Goal: Find specific page/section

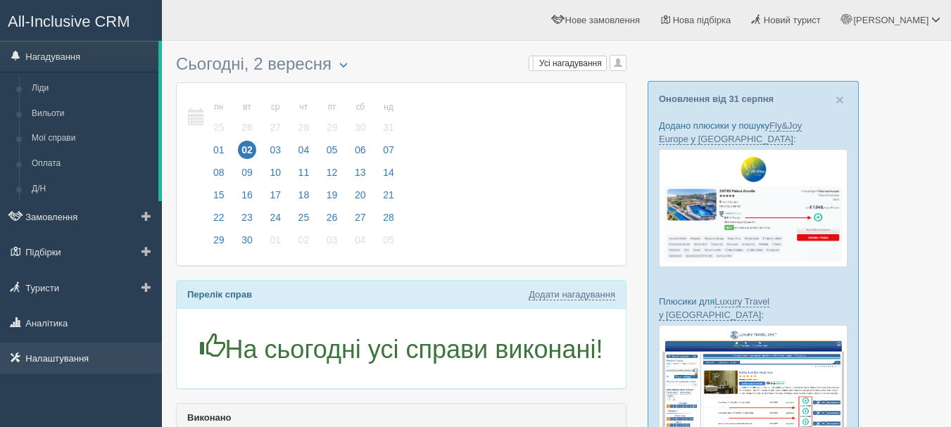
click at [97, 349] on link "Налаштування" at bounding box center [81, 358] width 162 height 31
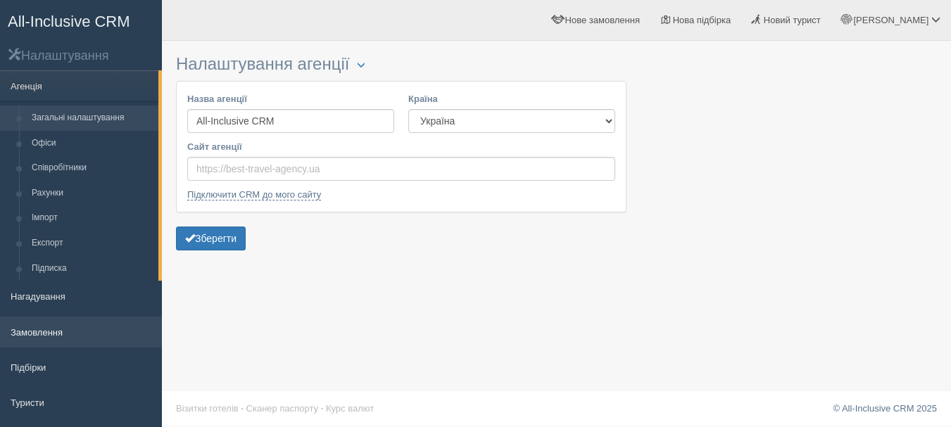
click at [42, 330] on link "Замовлення" at bounding box center [81, 332] width 162 height 31
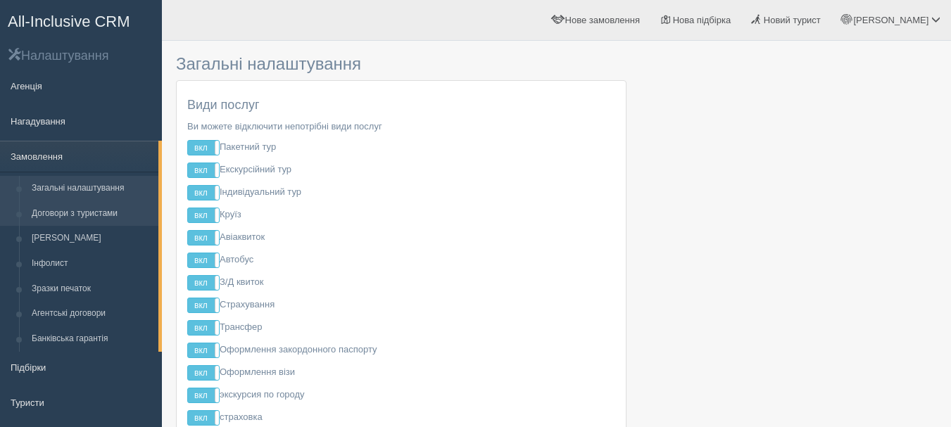
click at [96, 210] on link "Договори з туристами" at bounding box center [91, 213] width 133 height 25
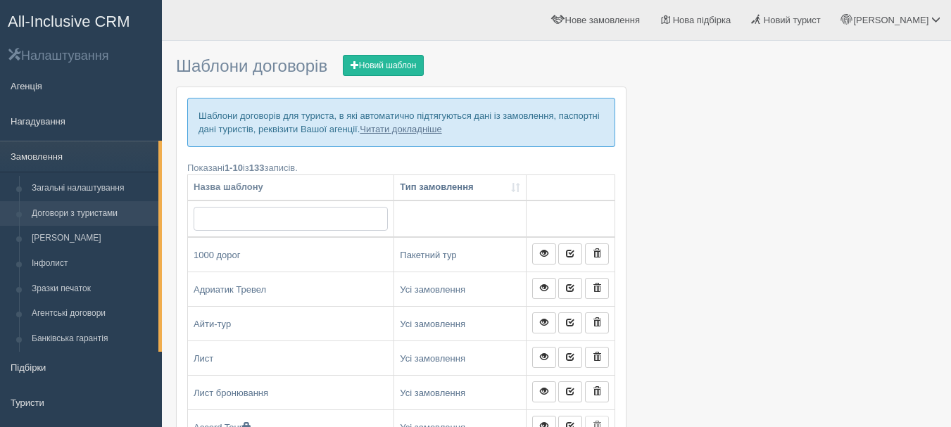
click at [291, 209] on input "text" at bounding box center [291, 219] width 194 height 24
type input "тре"
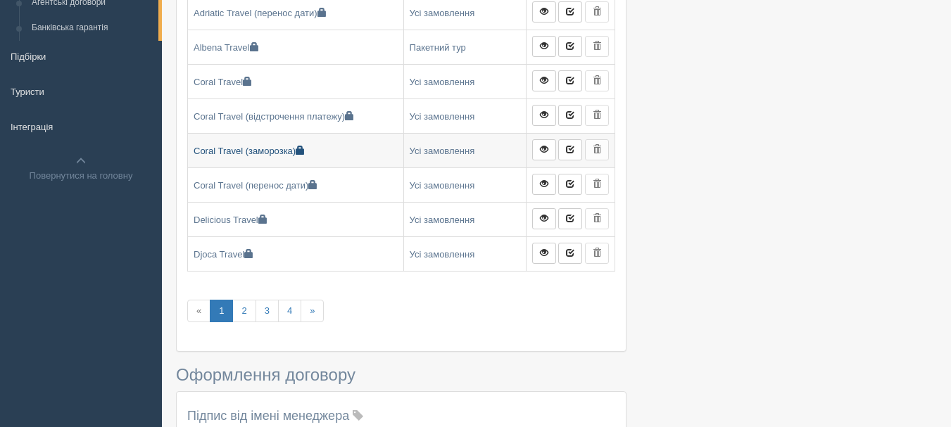
scroll to position [352, 0]
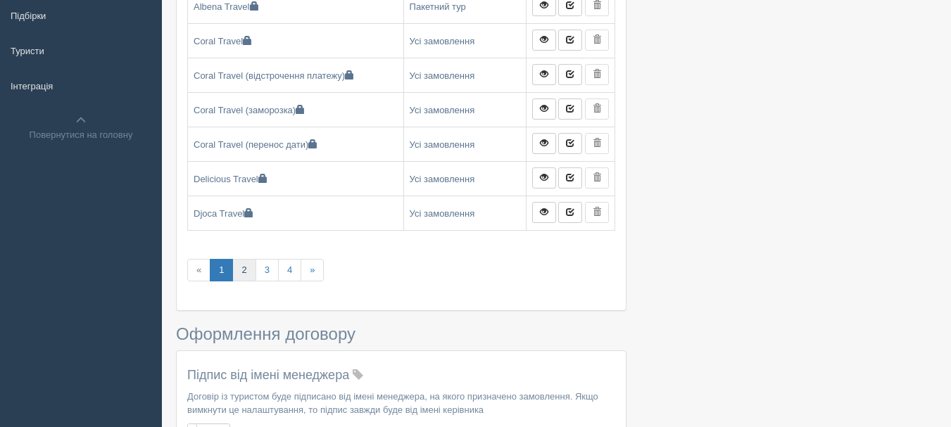
click at [248, 275] on link "2" at bounding box center [243, 270] width 23 height 23
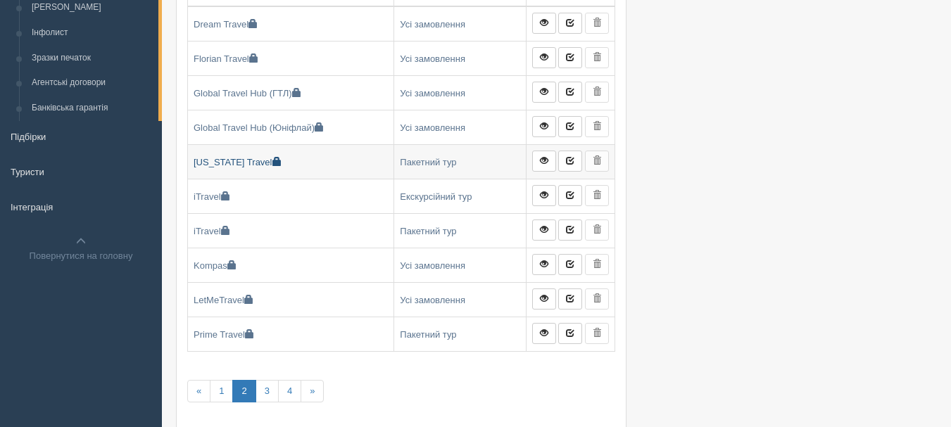
scroll to position [282, 0]
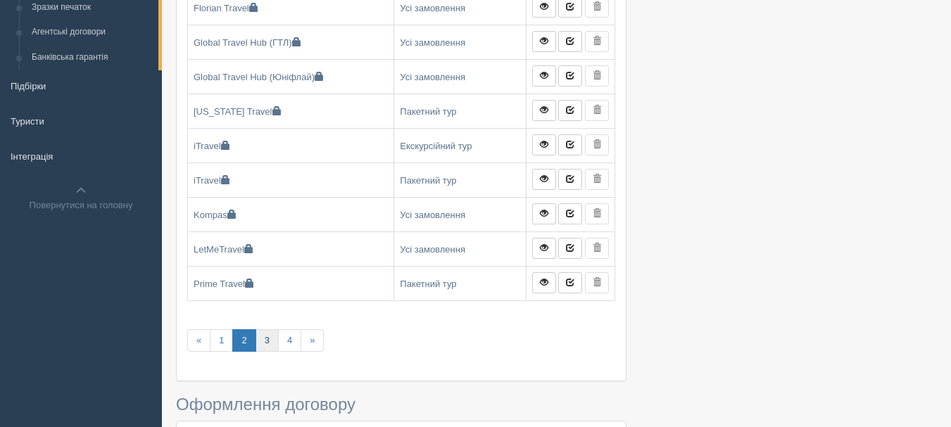
click at [263, 339] on link "3" at bounding box center [267, 340] width 23 height 23
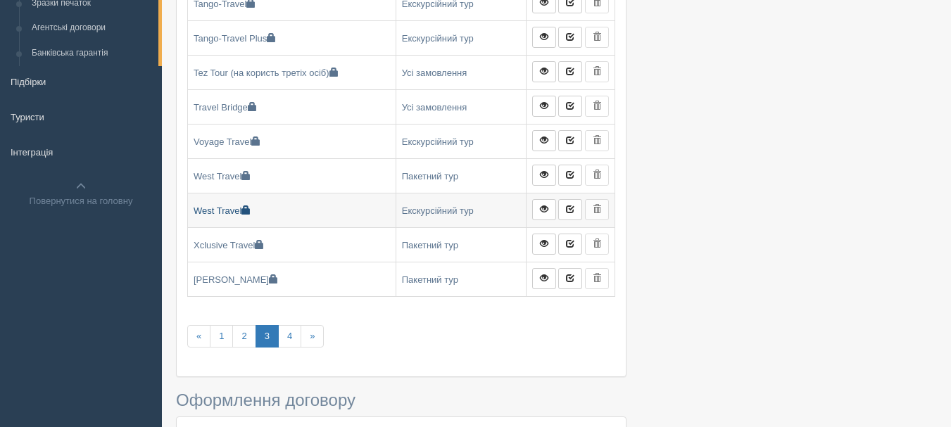
scroll to position [352, 0]
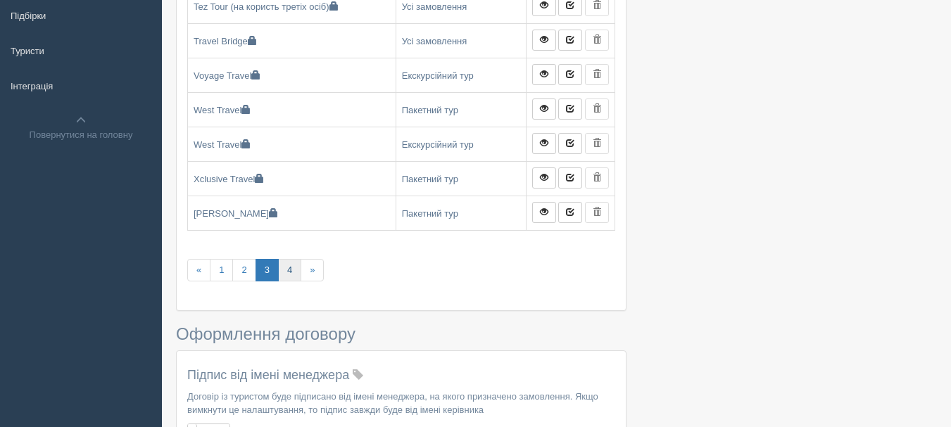
click at [291, 266] on link "4" at bounding box center [289, 270] width 23 height 23
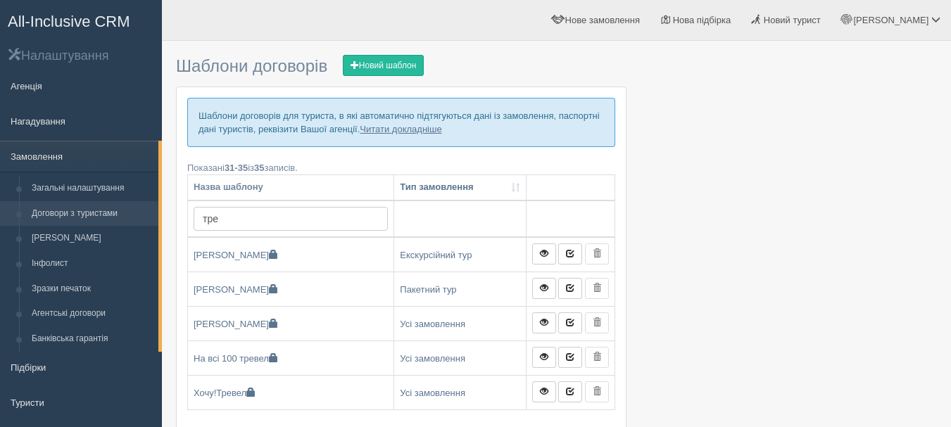
click at [111, 19] on span "All-Inclusive CRM" at bounding box center [69, 22] width 123 height 18
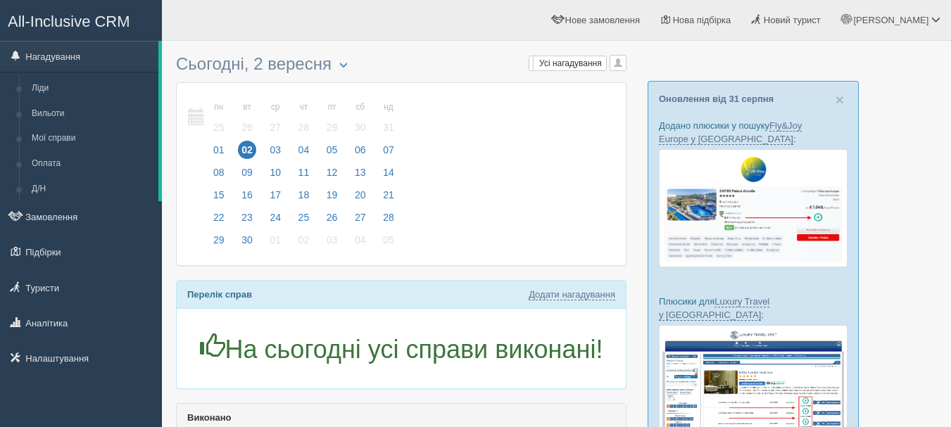
click at [70, 12] on link "All-Inclusive CRM" at bounding box center [81, 20] width 161 height 39
click at [579, 177] on div "пн 01 вт 02 ср 03 чт 04 пт 05 сб 06 нд 07 пн 25 вт 26 ср 27" at bounding box center [401, 174] width 449 height 182
